Goal: Information Seeking & Learning: Learn about a topic

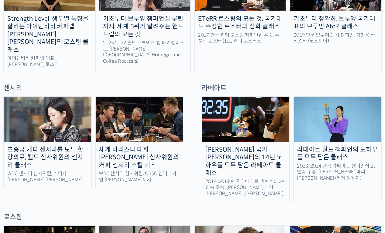
scroll to position [418, 0]
click at [157, 111] on img at bounding box center [140, 120] width 88 height 46
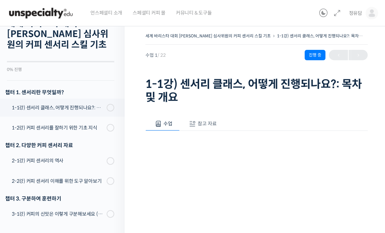
scroll to position [29, 0]
click at [113, 108] on span at bounding box center [113, 108] width 4 height 8
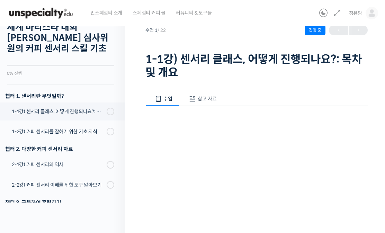
scroll to position [88, 0]
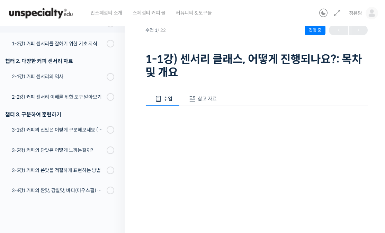
click at [203, 97] on span "참고 자료" at bounding box center [207, 99] width 19 height 6
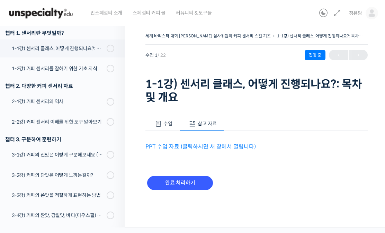
scroll to position [0, 0]
click at [164, 127] on button "수업" at bounding box center [163, 124] width 34 height 15
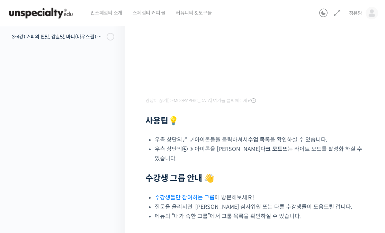
scroll to position [236, 0]
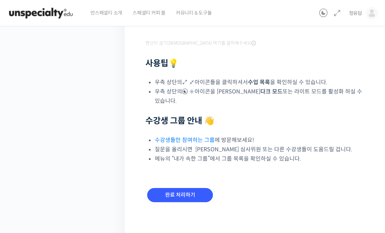
click at [195, 198] on input "완료 처리하기" at bounding box center [180, 195] width 66 height 14
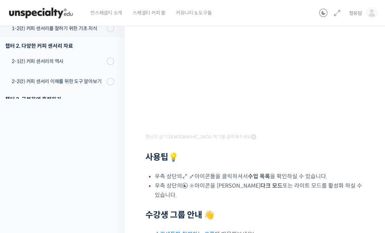
scroll to position [223, 0]
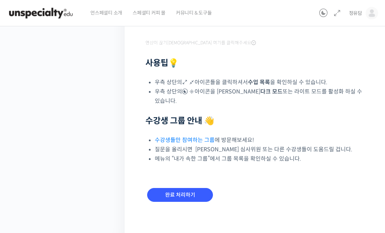
click at [184, 193] on input "완료 처리하기" at bounding box center [180, 195] width 66 height 14
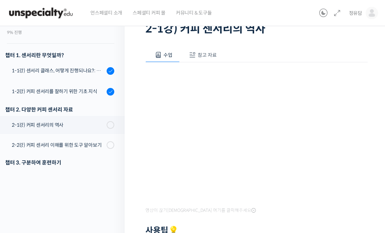
scroll to position [10, 0]
click at [84, 75] on link "1-1강) 센서리 클래스, 어떻게 진행되나요?: 목차 및 개요" at bounding box center [61, 71] width 128 height 19
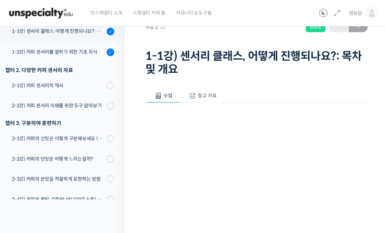
scroll to position [83, 0]
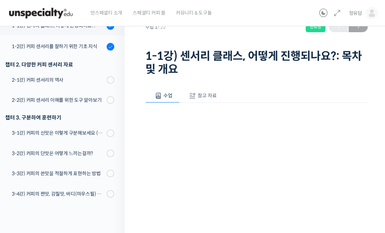
click at [90, 75] on link "2-1강) 커피 센서리의 역사" at bounding box center [61, 80] width 128 height 18
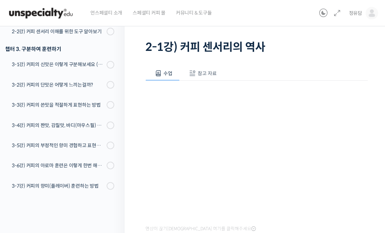
scroll to position [28, 0]
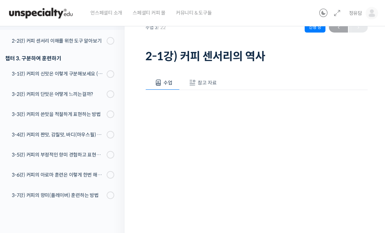
click at [211, 82] on span "참고 자료" at bounding box center [207, 83] width 19 height 6
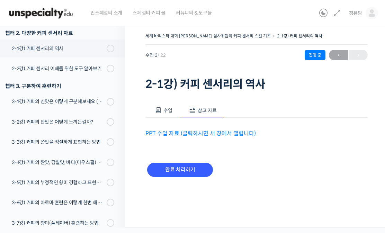
click at [190, 132] on link "PPT 수업 자료 (클릭하시면 새 창에서 열립니다)" at bounding box center [201, 133] width 111 height 7
